Goal: Task Accomplishment & Management: Use online tool/utility

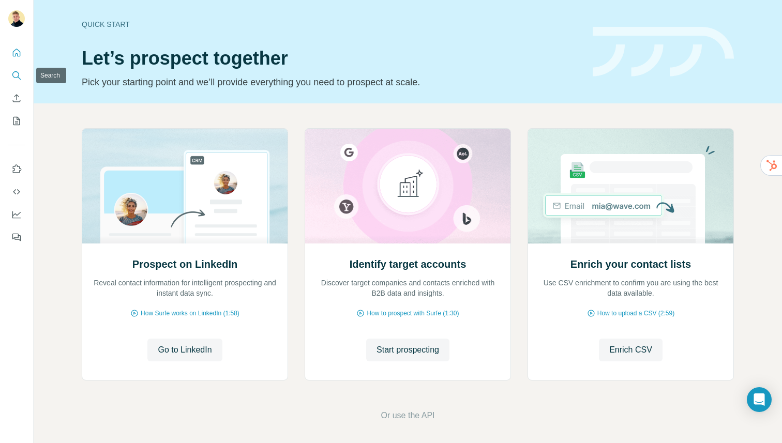
click at [14, 74] on icon "Search" at bounding box center [16, 75] width 10 height 10
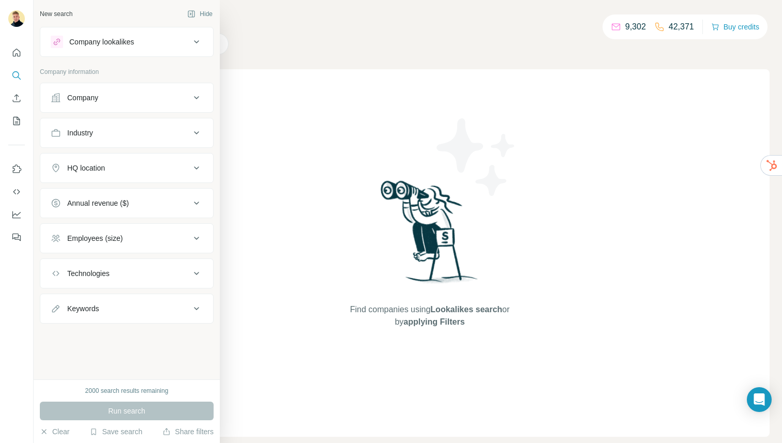
click at [115, 88] on button "Company" at bounding box center [126, 97] width 173 height 25
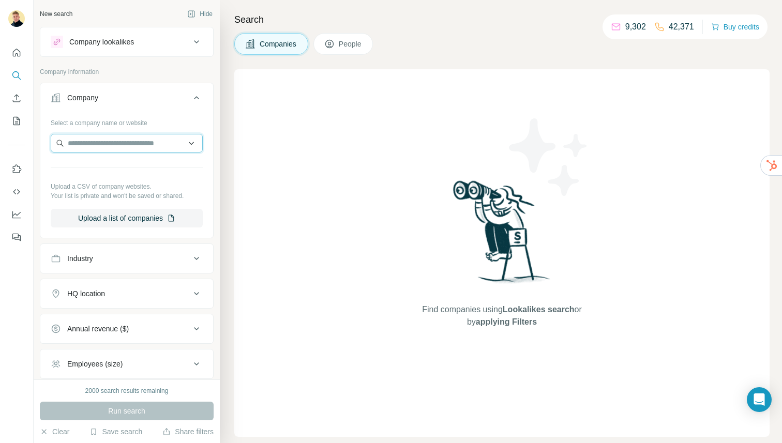
click at [150, 146] on input "text" at bounding box center [127, 143] width 152 height 19
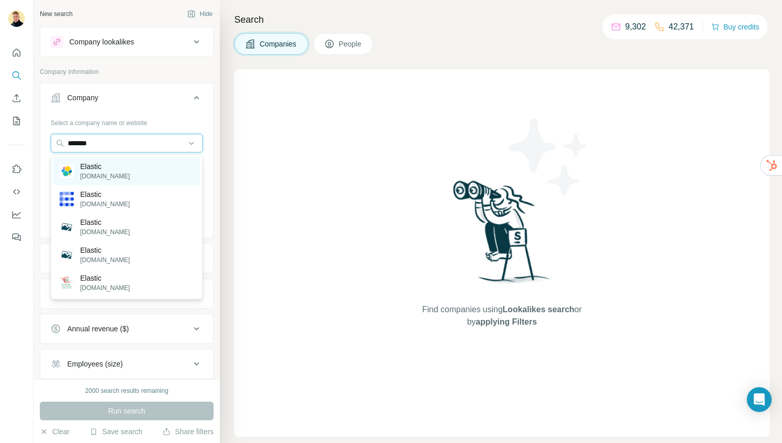
type input "*******"
click at [103, 178] on p "[DOMAIN_NAME]" at bounding box center [105, 176] width 50 height 9
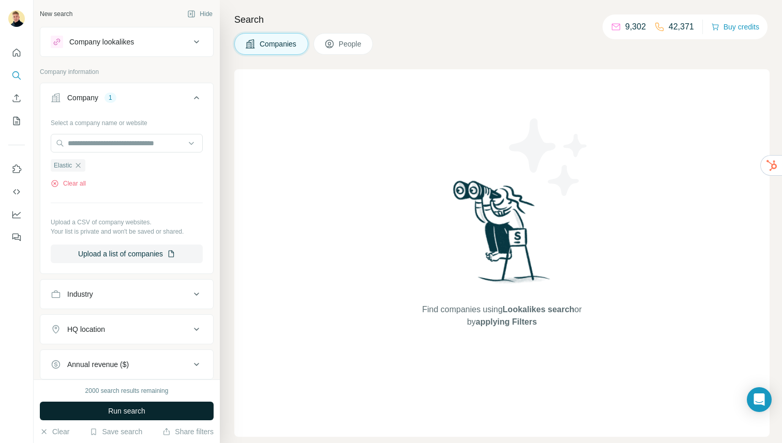
click at [139, 411] on span "Run search" at bounding box center [126, 411] width 37 height 10
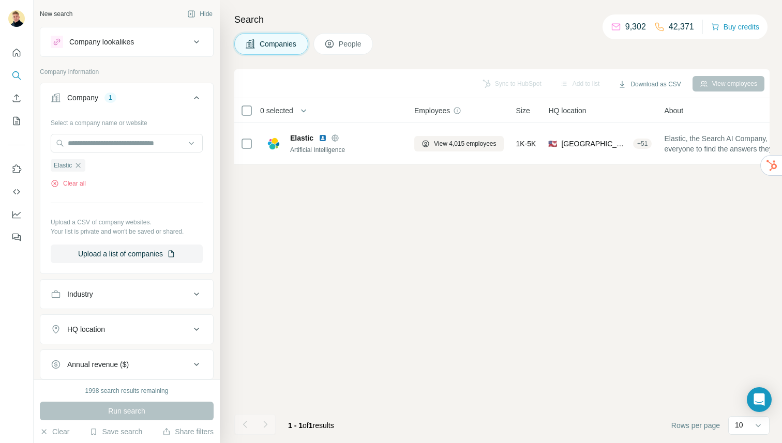
click at [339, 38] on button "People" at bounding box center [343, 44] width 60 height 22
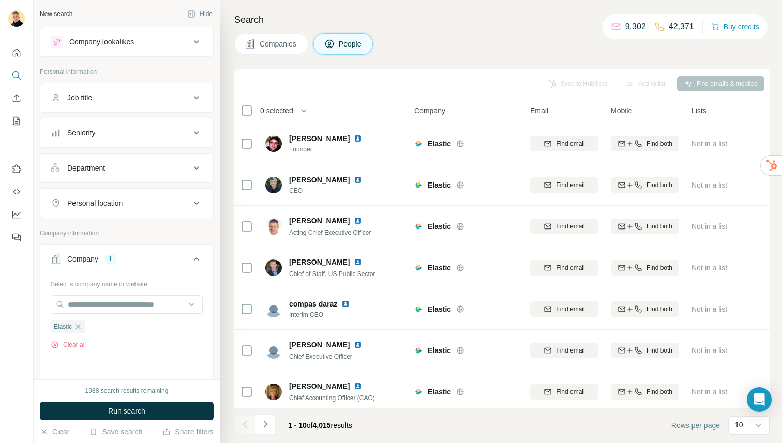
click at [104, 98] on div "Job title" at bounding box center [121, 98] width 140 height 10
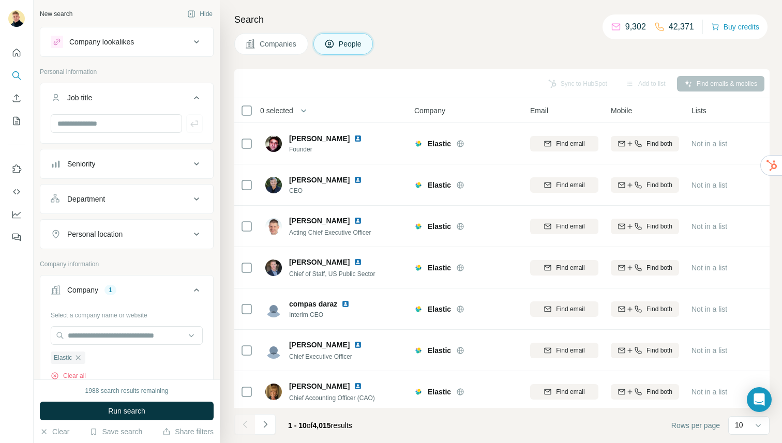
click at [101, 135] on div at bounding box center [126, 127] width 173 height 27
click at [103, 131] on input "text" at bounding box center [116, 123] width 131 height 19
type input "**********"
click at [119, 408] on span "Run search" at bounding box center [126, 411] width 37 height 10
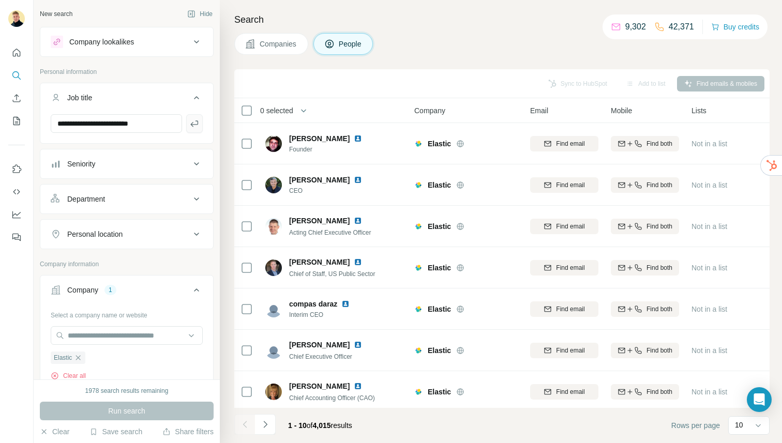
click at [199, 123] on icon "button" at bounding box center [194, 123] width 10 height 10
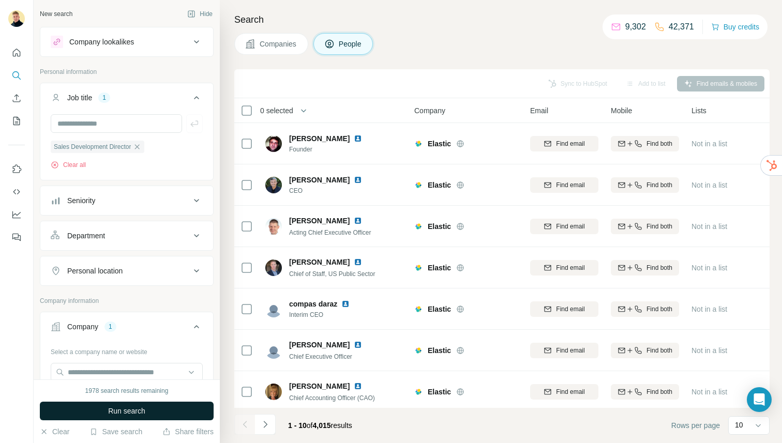
click at [151, 404] on button "Run search" at bounding box center [127, 411] width 174 height 19
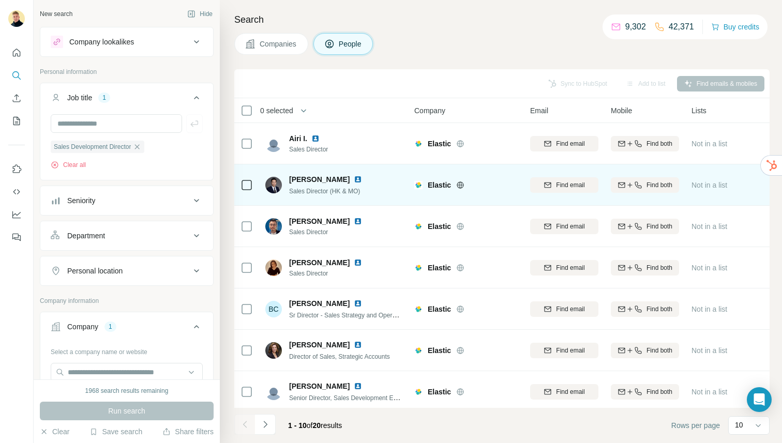
scroll to position [0, 44]
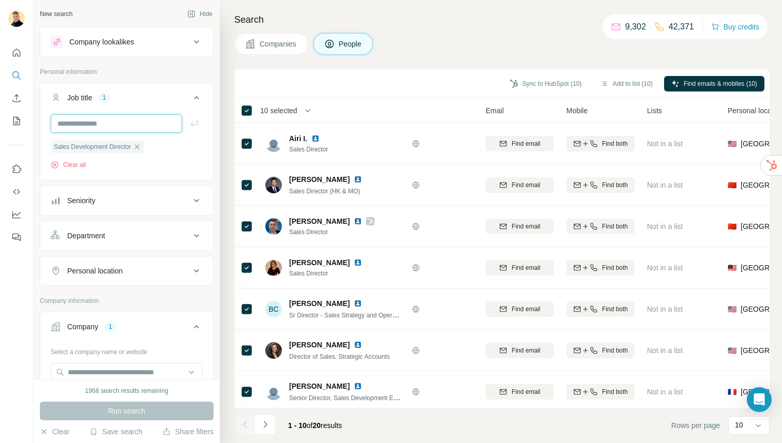
click at [111, 130] on input "text" at bounding box center [116, 123] width 131 height 19
type input "**********"
click at [187, 119] on button "button" at bounding box center [194, 123] width 17 height 19
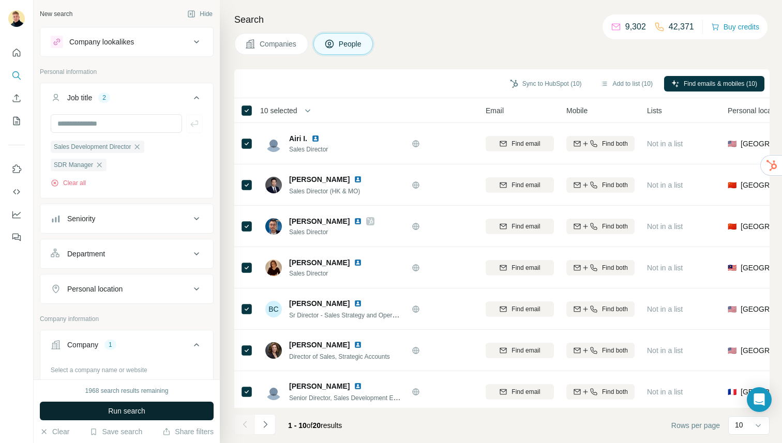
click at [133, 406] on span "Run search" at bounding box center [126, 411] width 37 height 10
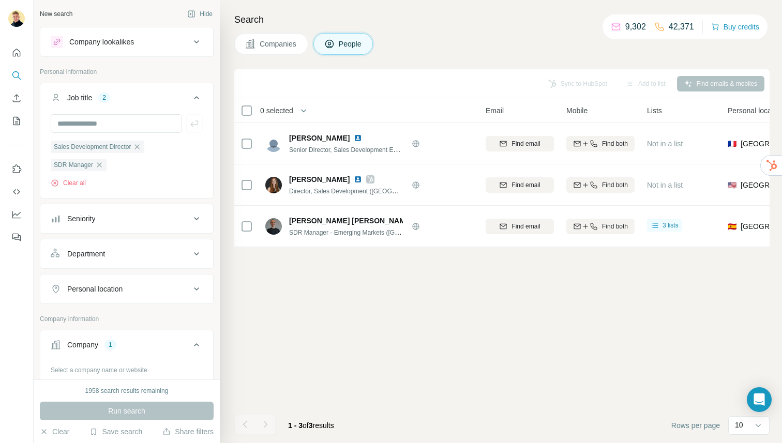
click at [140, 57] on div "Company lookalikes Personal information Job title 2 Sales Development Director …" at bounding box center [127, 379] width 174 height 705
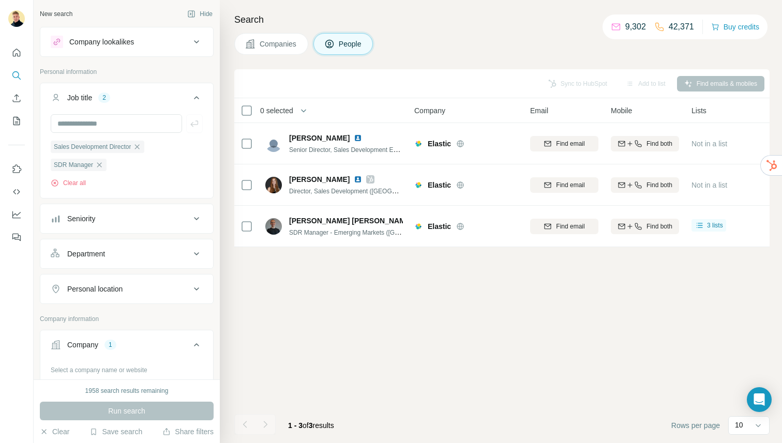
click at [165, 49] on button "Company lookalikes" at bounding box center [126, 41] width 173 height 25
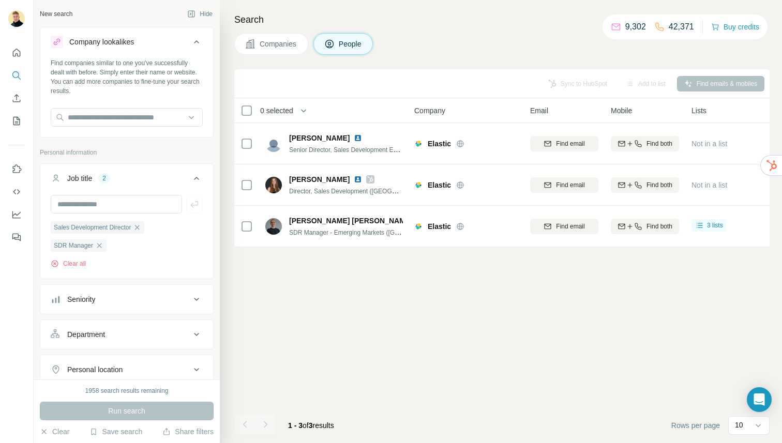
click at [112, 128] on div at bounding box center [127, 118] width 152 height 21
click at [112, 124] on input "text" at bounding box center [127, 117] width 152 height 19
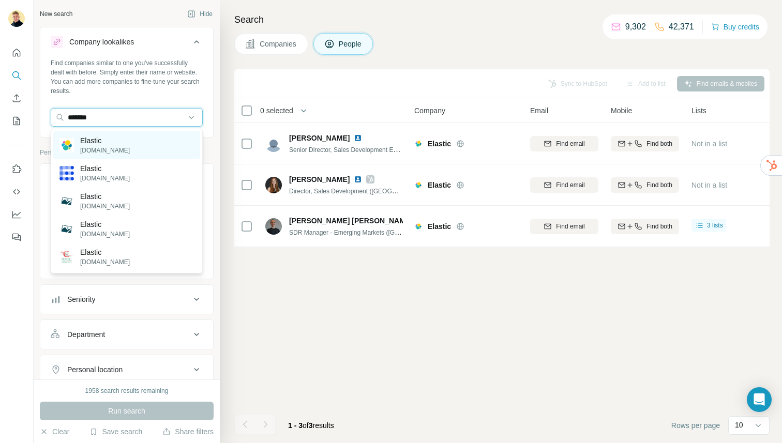
type input "*******"
click at [116, 140] on div "Elastic [DOMAIN_NAME]" at bounding box center [126, 145] width 147 height 28
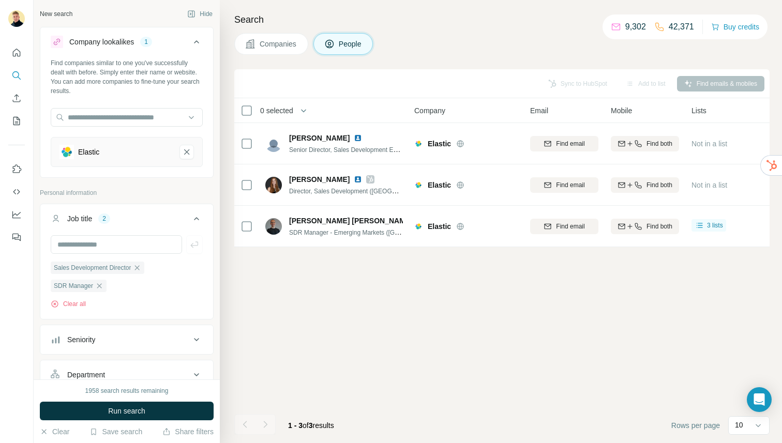
click at [267, 50] on button "Companies" at bounding box center [271, 44] width 74 height 22
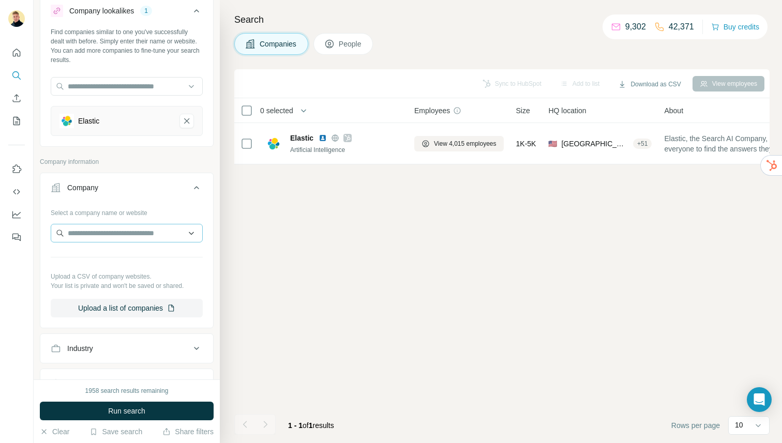
scroll to position [33, 0]
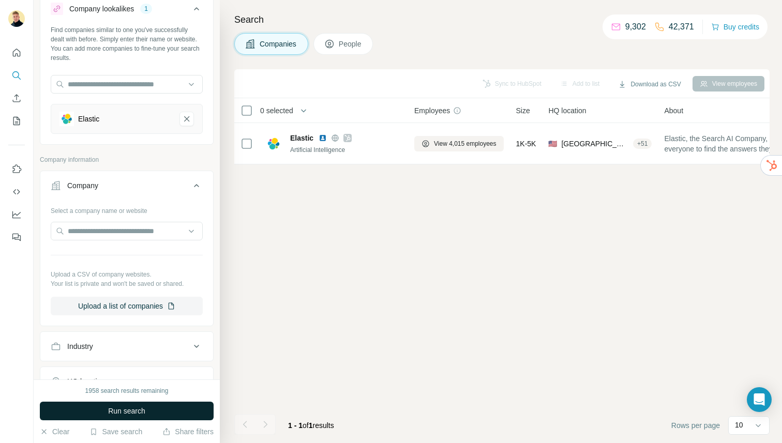
click at [152, 405] on button "Run search" at bounding box center [127, 411] width 174 height 19
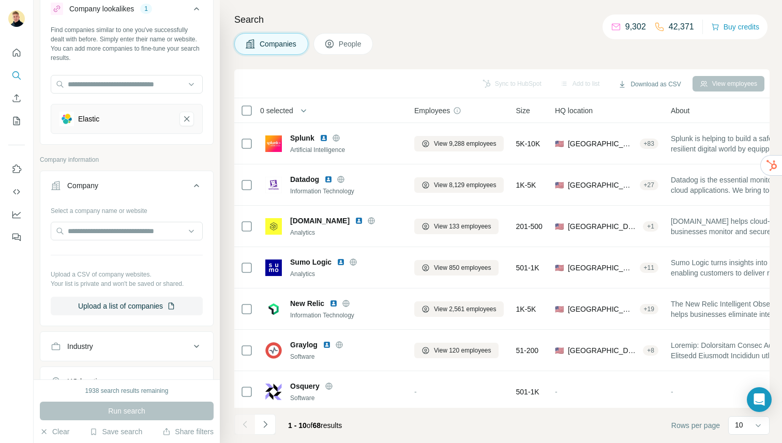
click at [339, 49] on button "People" at bounding box center [343, 44] width 60 height 22
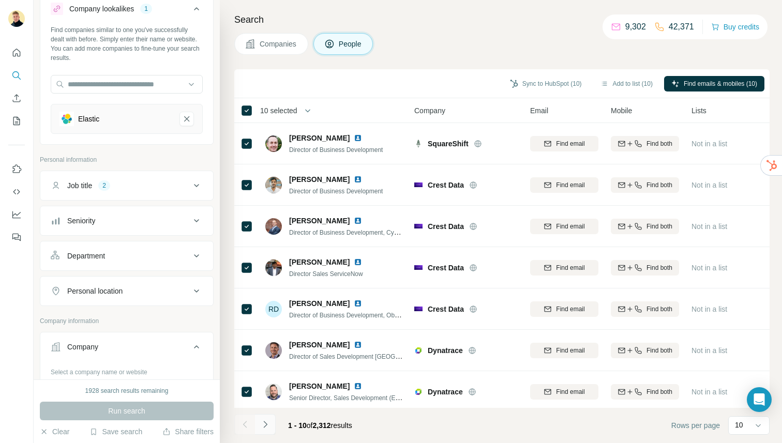
click at [264, 433] on button "Navigate to next page" at bounding box center [265, 424] width 21 height 21
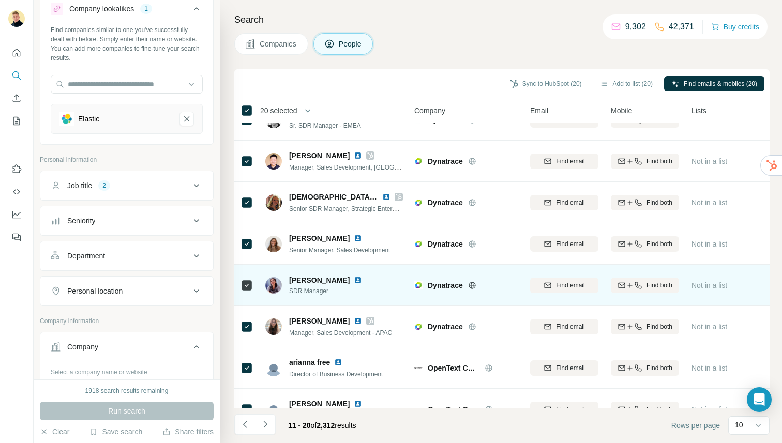
scroll to position [66, 0]
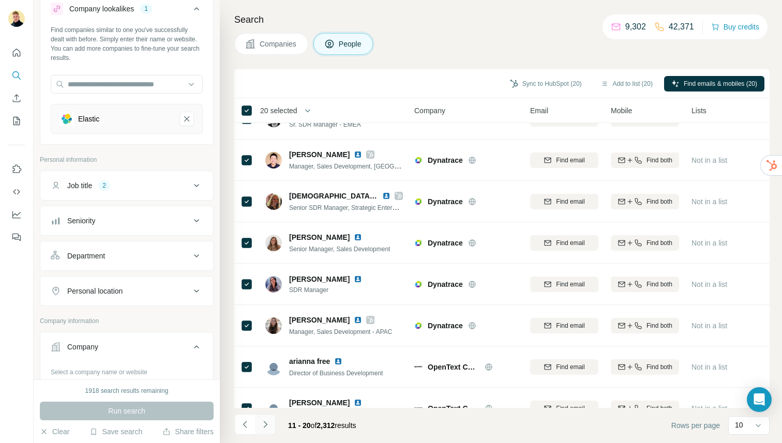
click at [264, 425] on icon "Navigate to next page" at bounding box center [265, 424] width 10 height 10
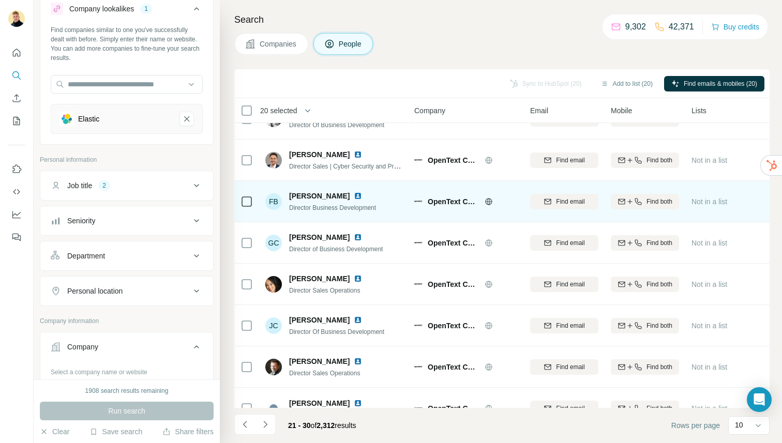
scroll to position [0, 0]
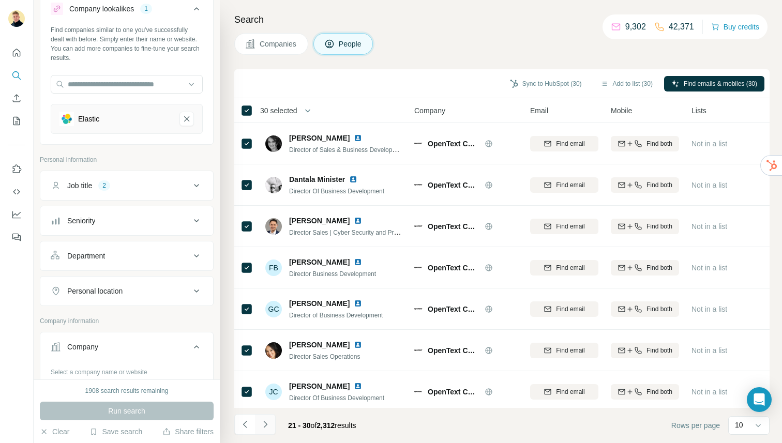
click at [265, 433] on button "Navigate to next page" at bounding box center [265, 424] width 21 height 21
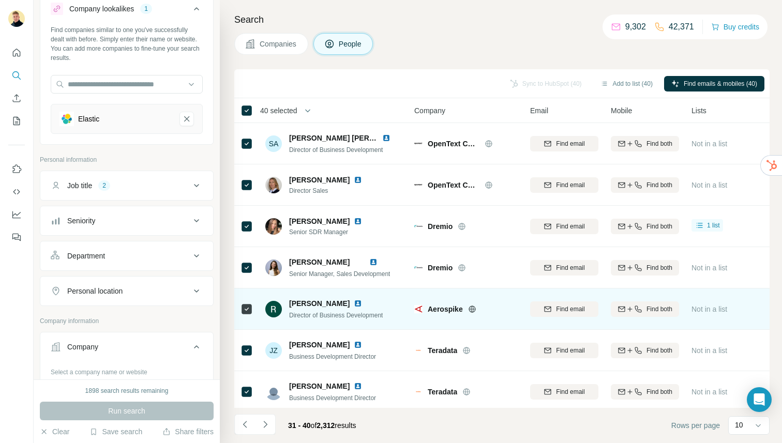
scroll to position [129, 0]
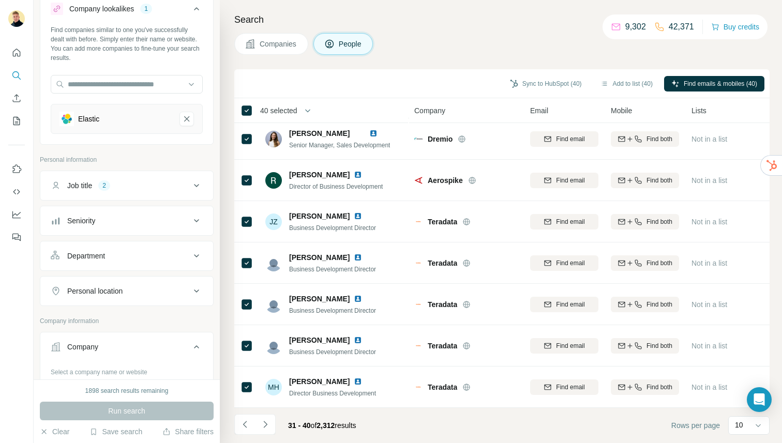
click at [262, 438] on footer "31 - 40 of 2,312 results Rows per page 10" at bounding box center [501, 425] width 535 height 35
click at [265, 426] on icon "Navigate to next page" at bounding box center [265, 424] width 4 height 7
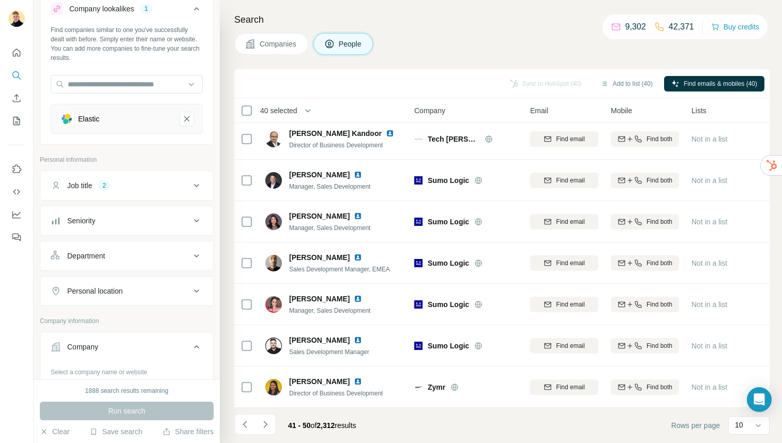
click at [240, 112] on th "40 selected" at bounding box center [316, 110] width 165 height 25
click at [265, 423] on icon "Navigate to next page" at bounding box center [265, 424] width 4 height 7
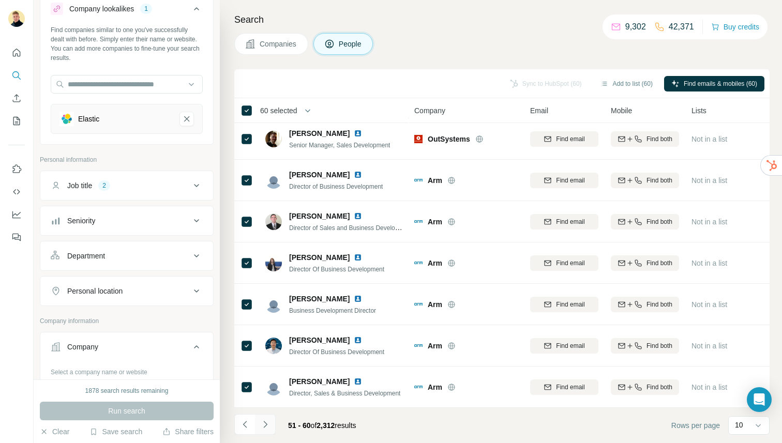
click at [269, 429] on icon "Navigate to next page" at bounding box center [265, 424] width 10 height 10
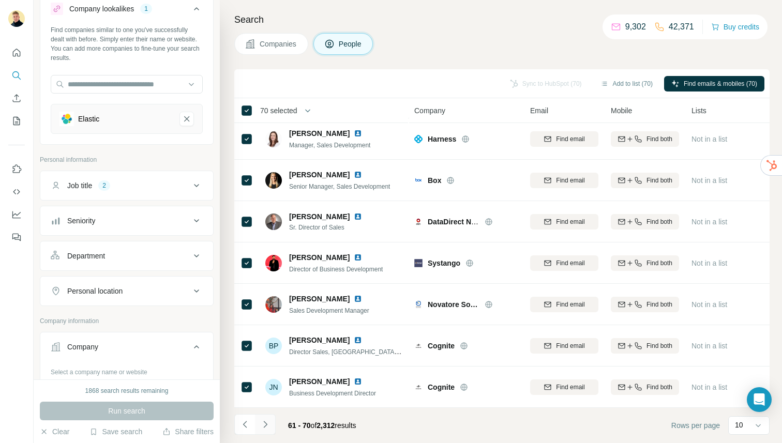
click at [268, 423] on icon "Navigate to next page" at bounding box center [265, 424] width 10 height 10
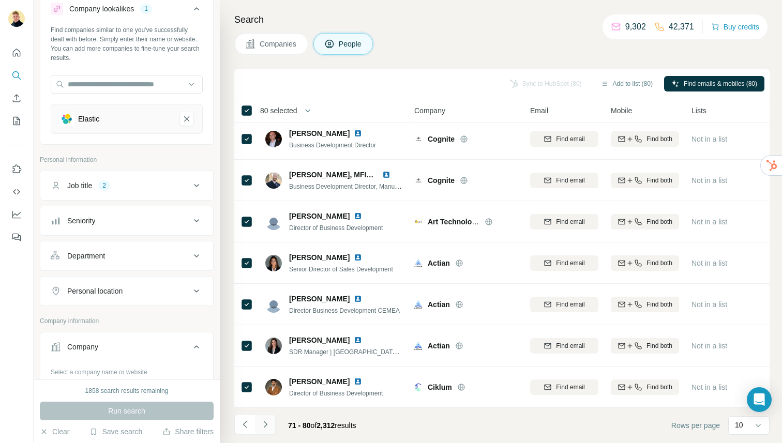
click at [267, 421] on icon "Navigate to next page" at bounding box center [265, 424] width 10 height 10
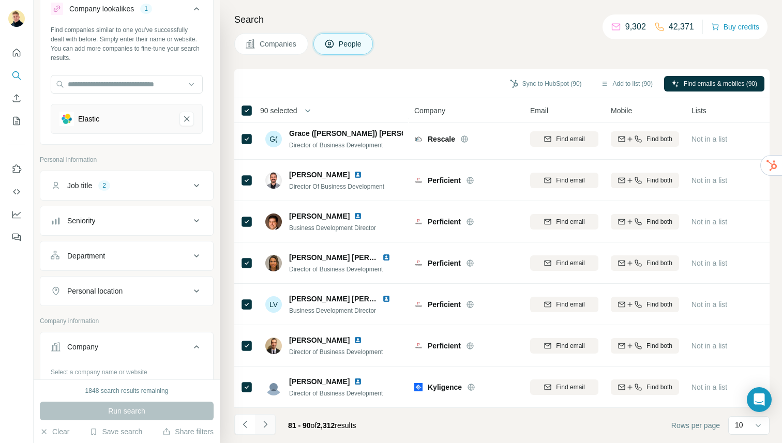
click at [270, 426] on button "Navigate to next page" at bounding box center [265, 424] width 21 height 21
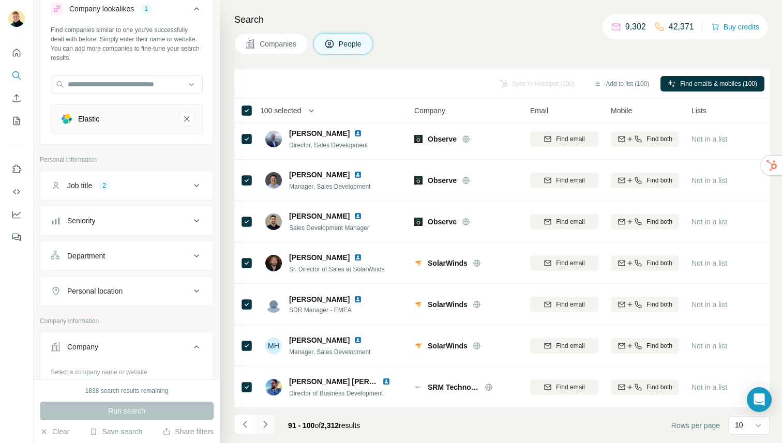
click at [261, 430] on button "Navigate to next page" at bounding box center [265, 424] width 21 height 21
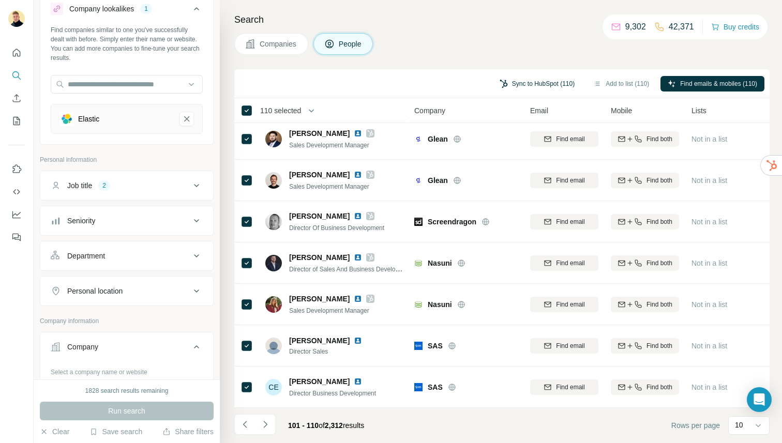
click at [536, 82] on button "Sync to HubSpot (110)" at bounding box center [536, 84] width 89 height 16
click at [617, 86] on button "Add to list (110)" at bounding box center [621, 84] width 70 height 16
click at [617, 81] on button "Add to list (110)" at bounding box center [621, 84] width 70 height 16
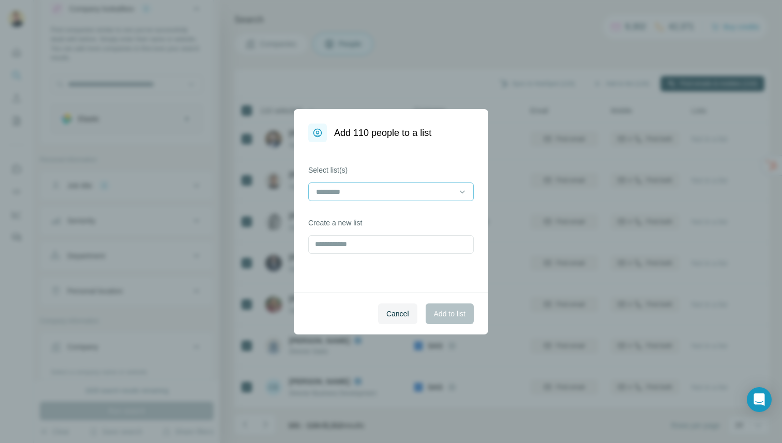
click at [403, 191] on input at bounding box center [385, 191] width 140 height 11
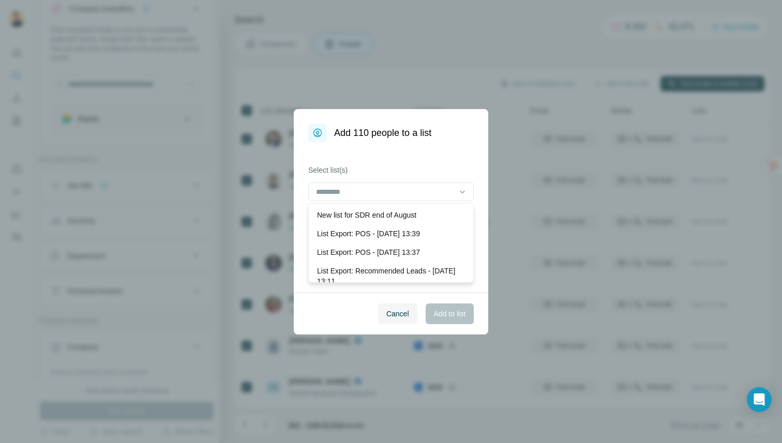
click at [400, 157] on div "Select list(s) Create a new list" at bounding box center [391, 217] width 194 height 150
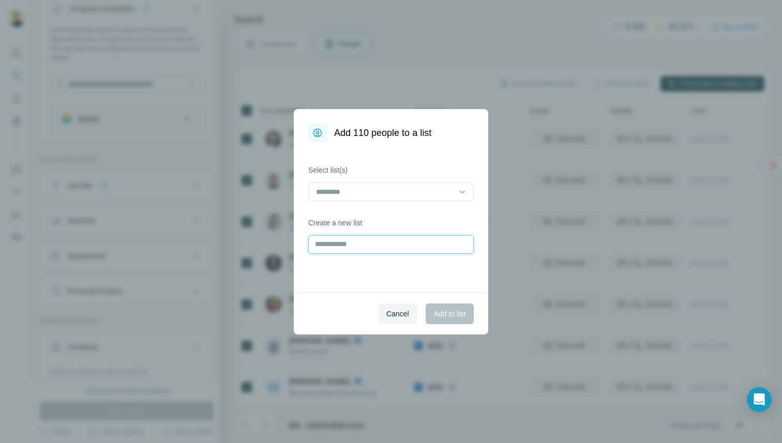
click at [369, 244] on input "text" at bounding box center [390, 244] width 165 height 19
type input "**********"
click at [444, 308] on button "Add to list" at bounding box center [450, 314] width 48 height 21
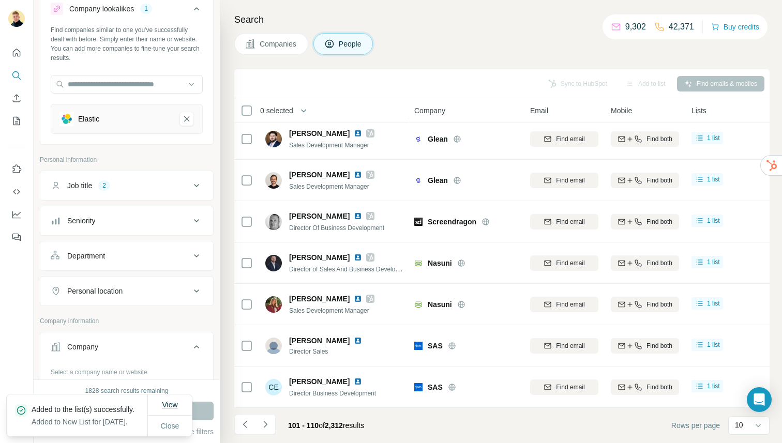
click at [168, 399] on button "View" at bounding box center [170, 405] width 30 height 19
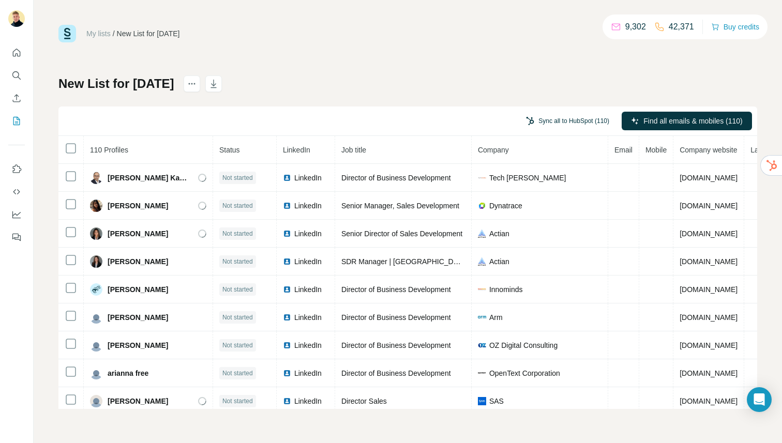
click at [561, 120] on button "Sync all to HubSpot (110)" at bounding box center [568, 121] width 98 height 16
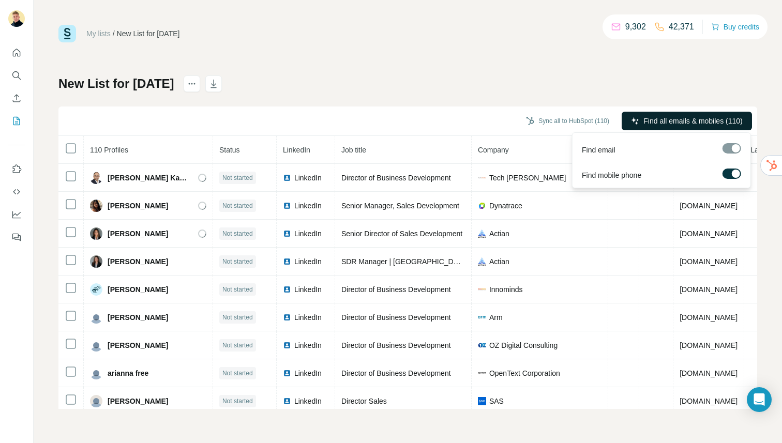
click at [674, 112] on button "Find all emails & mobiles (110)" at bounding box center [687, 121] width 130 height 19
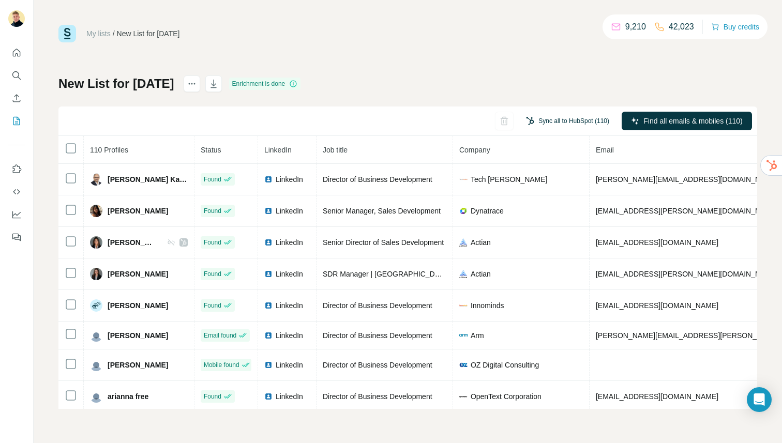
click at [537, 118] on button "Sync all to HubSpot (110)" at bounding box center [568, 121] width 98 height 16
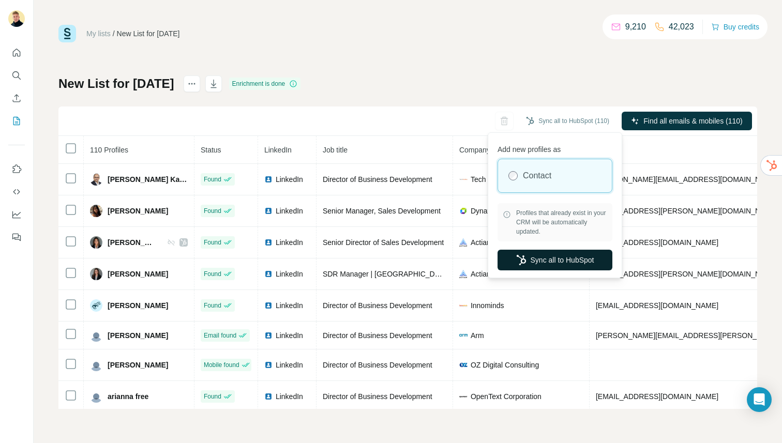
click at [546, 263] on button "Sync all to HubSpot" at bounding box center [554, 260] width 115 height 21
